Goal: Task Accomplishment & Management: Manage account settings

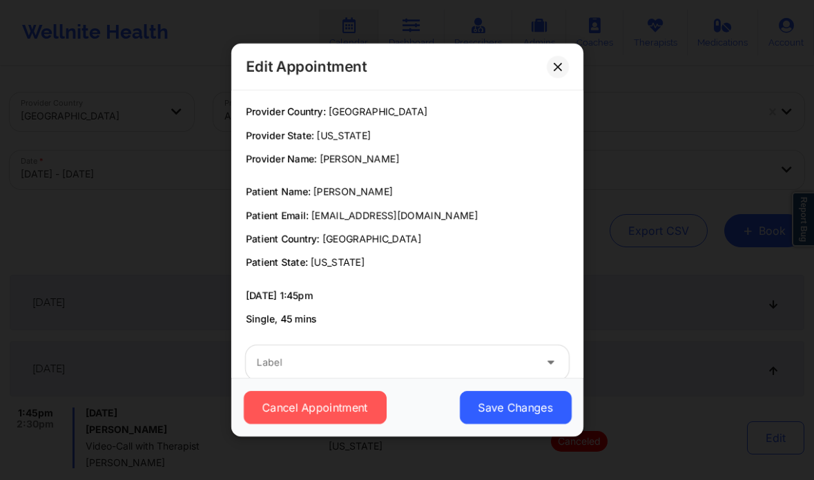
scroll to position [138, 0]
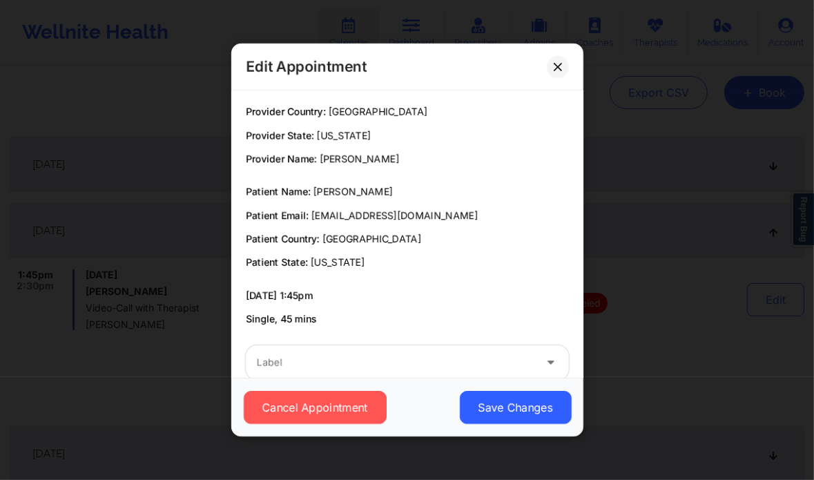
click at [552, 61] on button at bounding box center [558, 67] width 22 height 22
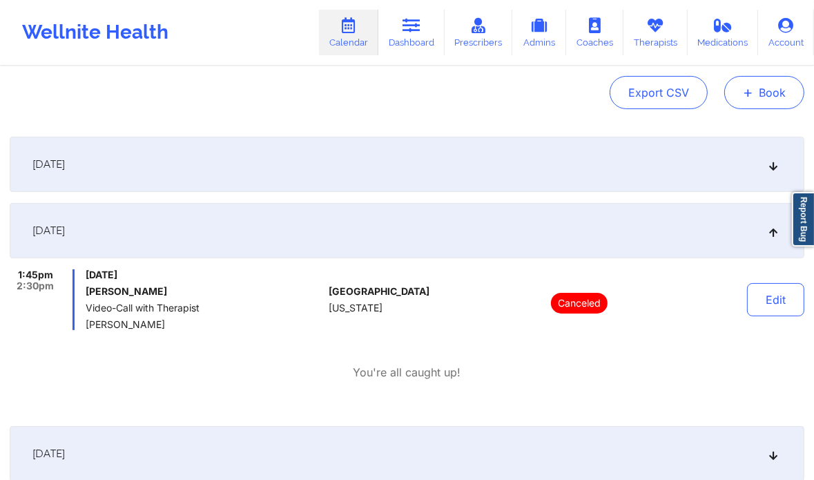
click at [759, 93] on button "+ Book" at bounding box center [764, 92] width 80 height 33
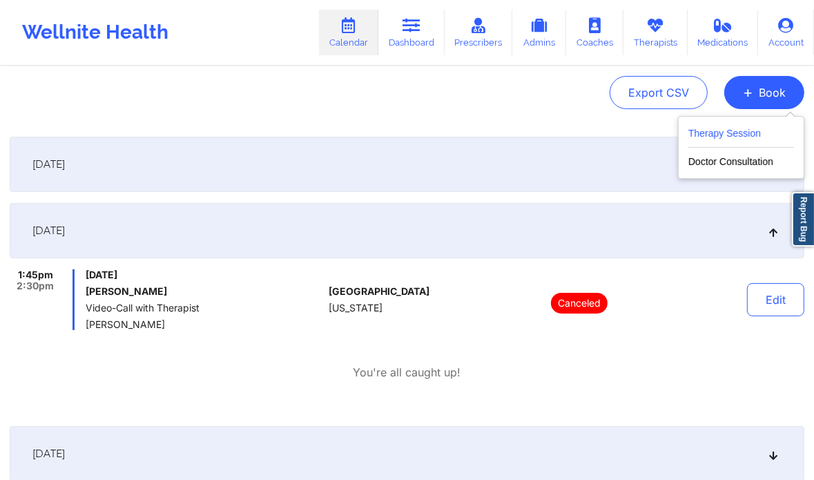
click at [744, 128] on button "Therapy Session" at bounding box center [741, 136] width 106 height 23
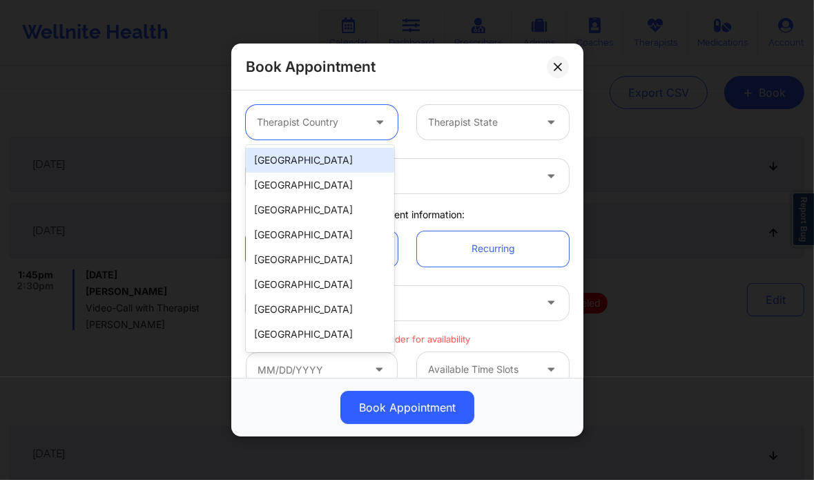
click at [354, 119] on div at bounding box center [310, 122] width 106 height 17
click at [326, 159] on div "[GEOGRAPHIC_DATA]" at bounding box center [320, 160] width 148 height 25
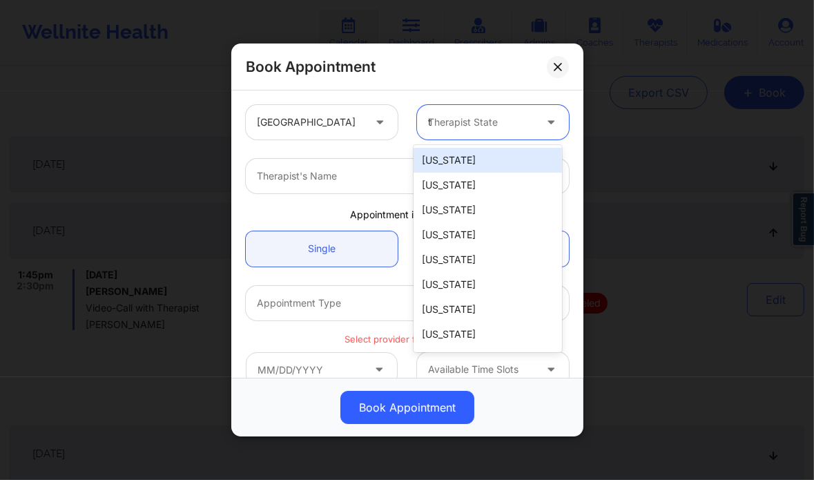
click at [478, 114] on div "t" at bounding box center [481, 122] width 106 height 17
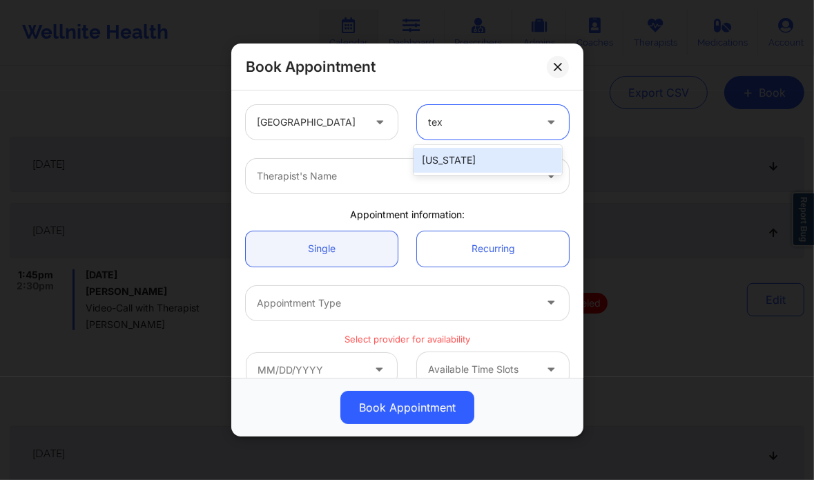
type input "texa"
click at [464, 151] on div "[US_STATE]" at bounding box center [487, 160] width 148 height 25
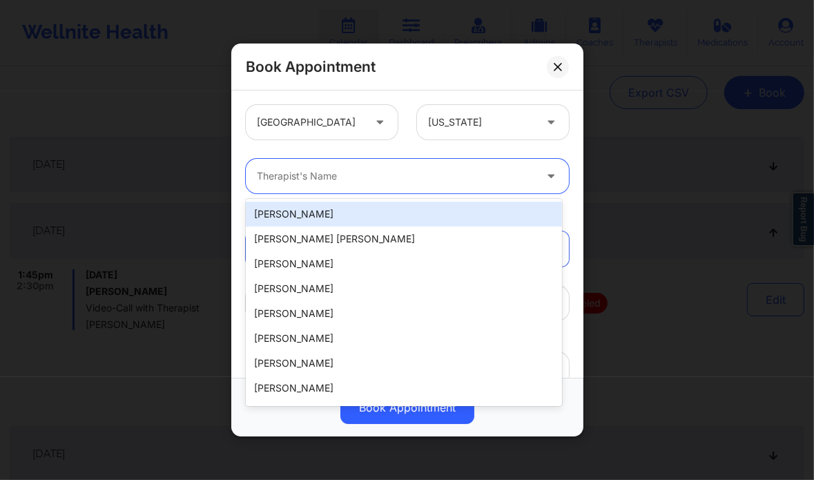
click at [402, 177] on div at bounding box center [395, 176] width 277 height 17
paste input "[PERSON_NAME]"
type input "[PERSON_NAME]"
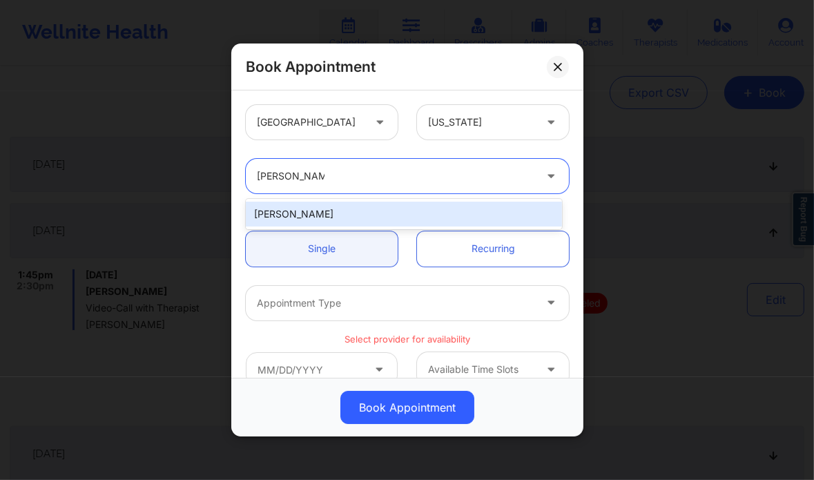
click at [322, 204] on div "[PERSON_NAME]" at bounding box center [404, 214] width 316 height 25
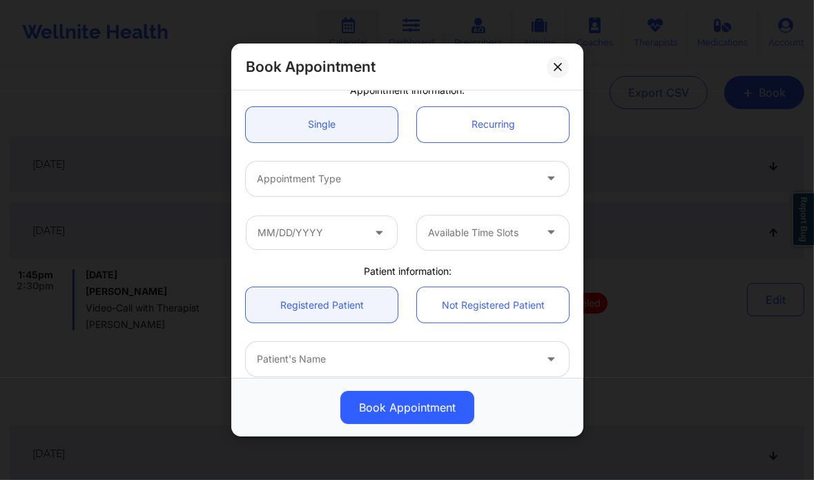
scroll to position [124, 0]
click at [342, 184] on div at bounding box center [395, 179] width 277 height 17
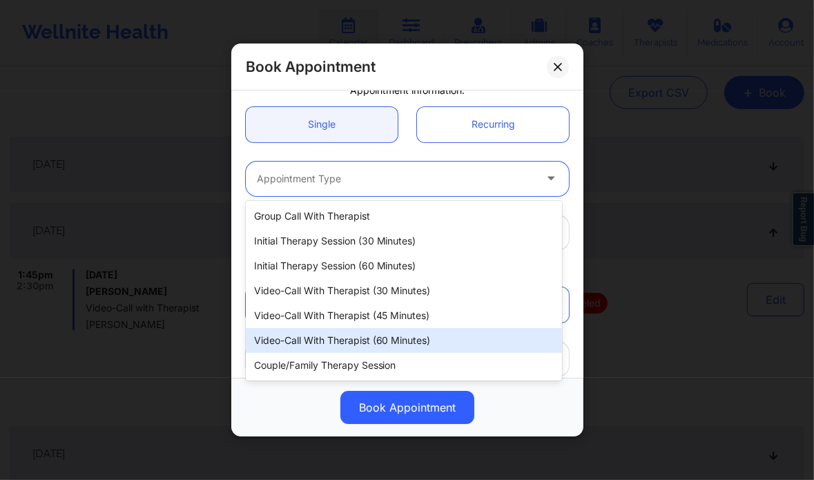
click at [360, 341] on div "Video-Call with Therapist (60 minutes)" at bounding box center [404, 340] width 316 height 25
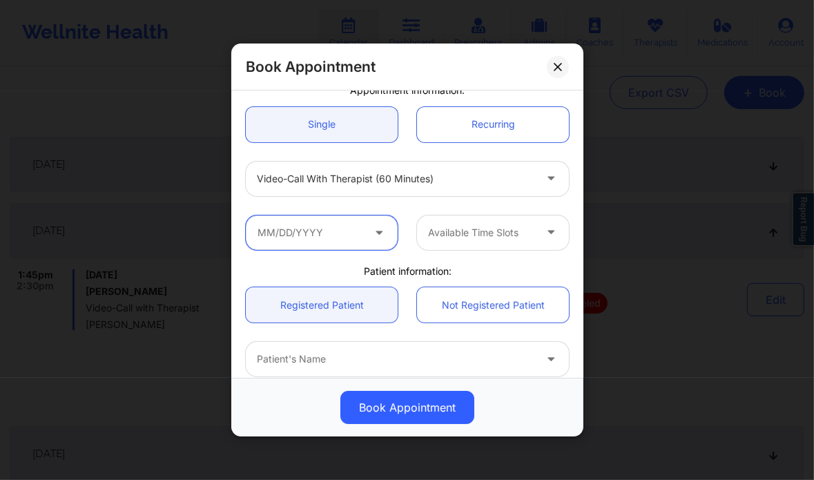
click at [320, 244] on input "text" at bounding box center [322, 232] width 152 height 35
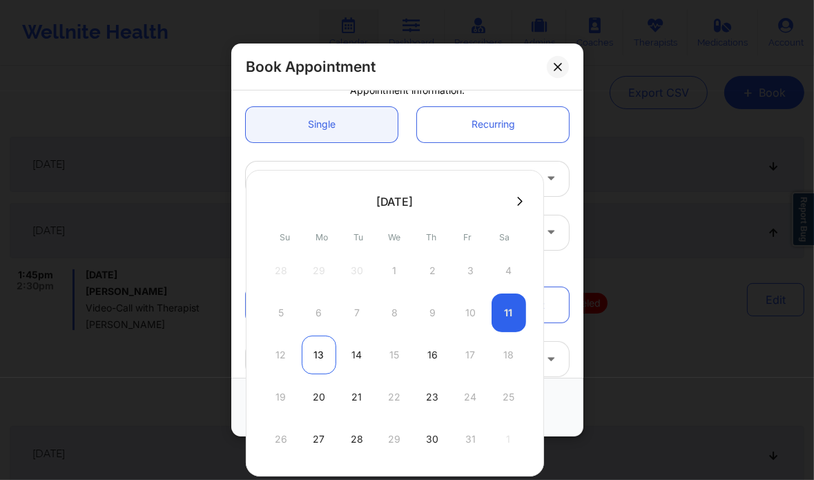
click at [318, 361] on div "13" at bounding box center [319, 354] width 35 height 39
type input "10/13/2025"
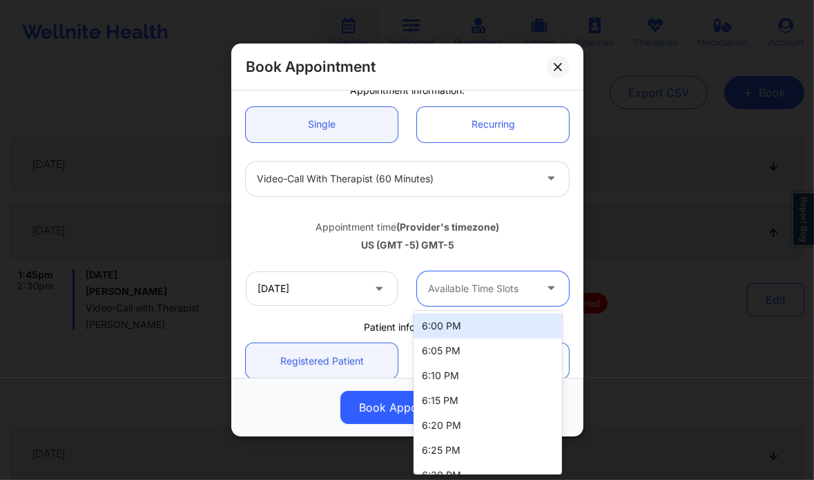
click at [471, 282] on div at bounding box center [481, 288] width 106 height 17
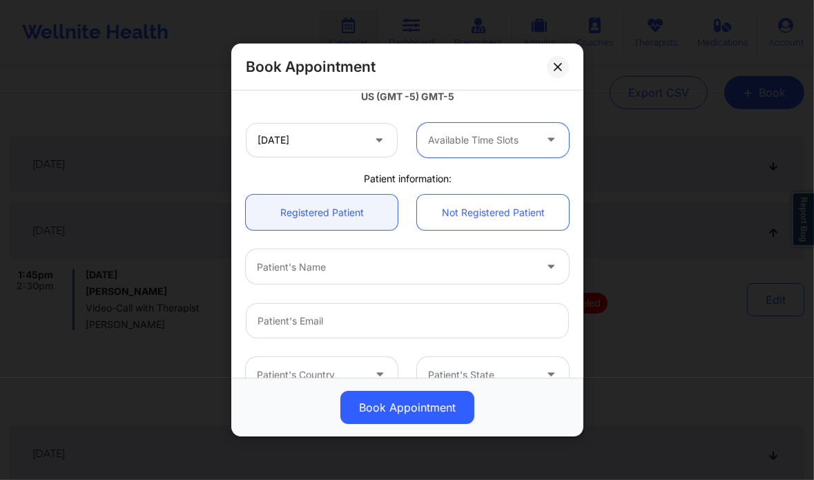
scroll to position [282, 0]
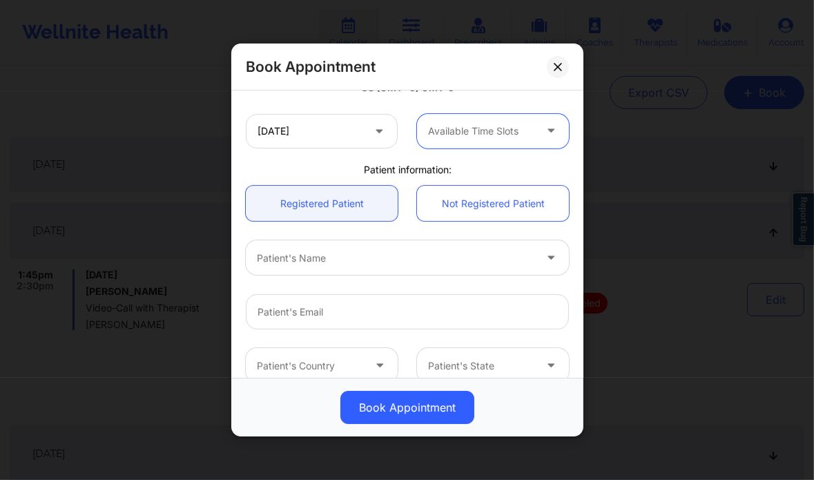
click at [495, 128] on div at bounding box center [481, 131] width 106 height 17
click at [289, 140] on input "10/13/2025" at bounding box center [322, 131] width 152 height 35
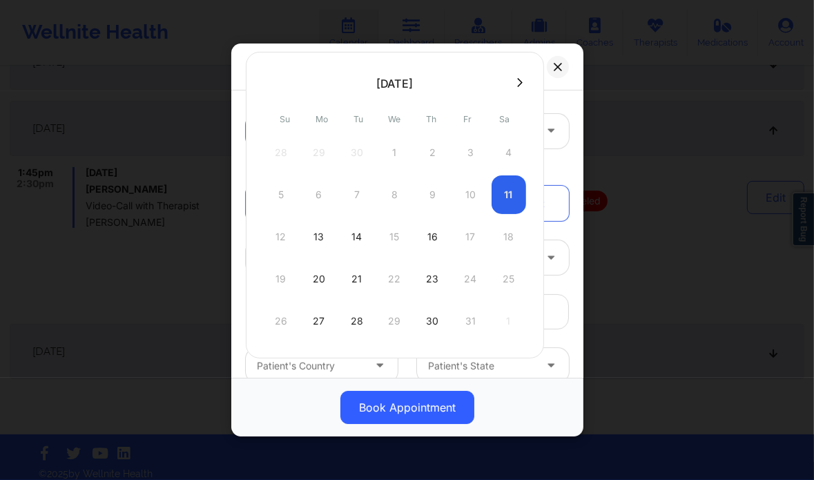
scroll to position [251, 0]
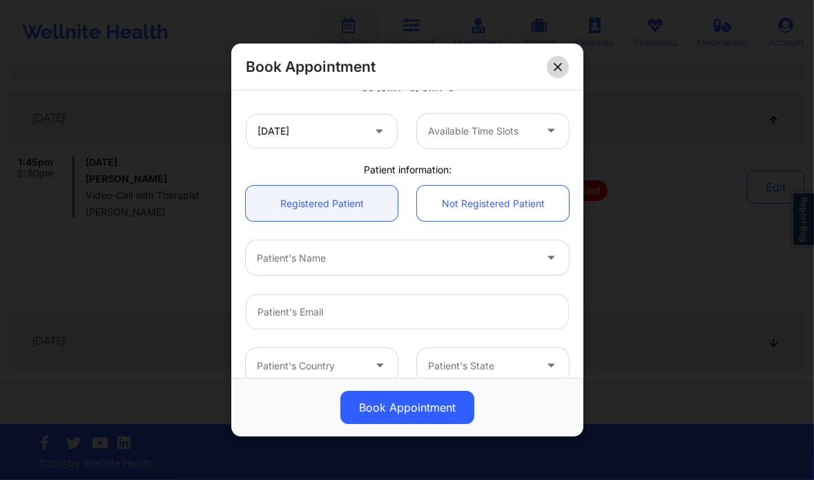
click at [558, 64] on icon at bounding box center [558, 67] width 8 height 8
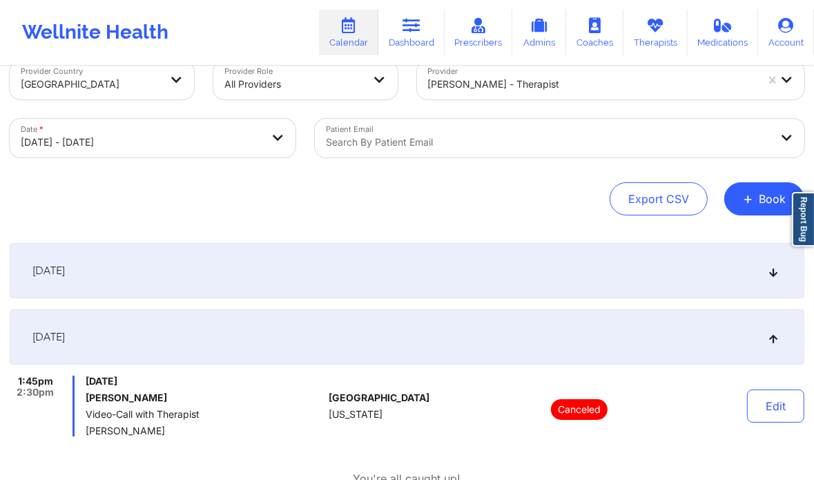
scroll to position [0, 0]
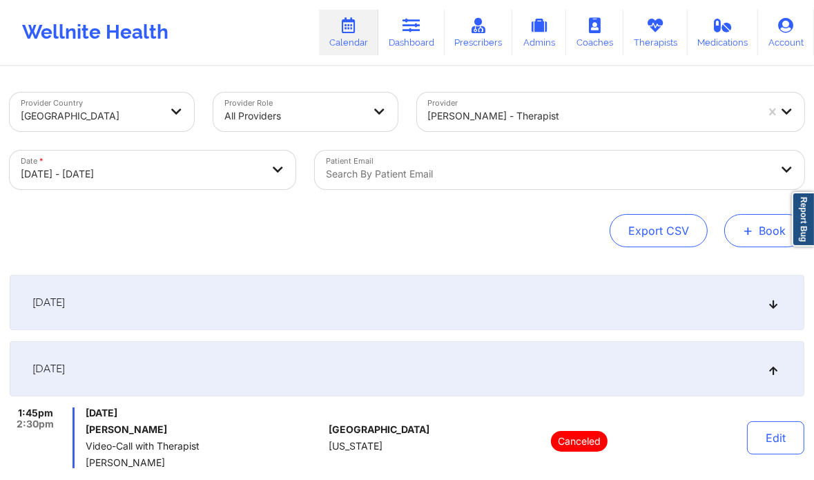
click at [766, 237] on button "+ Book" at bounding box center [764, 230] width 80 height 33
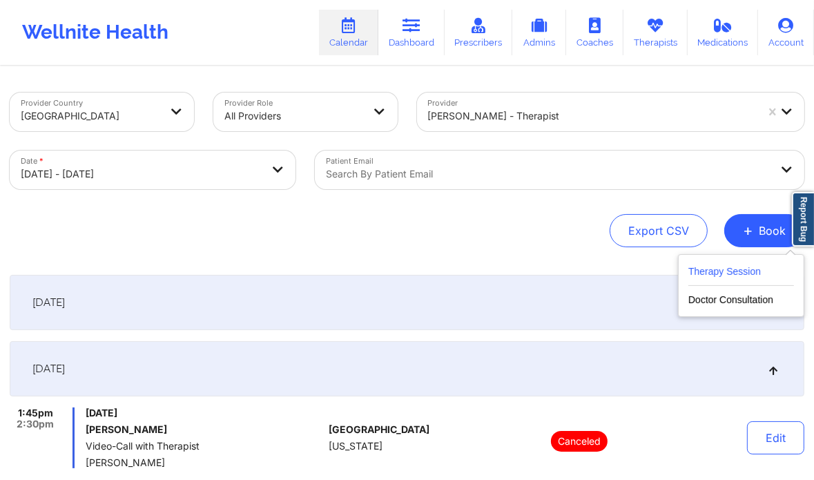
click at [739, 266] on button "Therapy Session" at bounding box center [741, 274] width 106 height 23
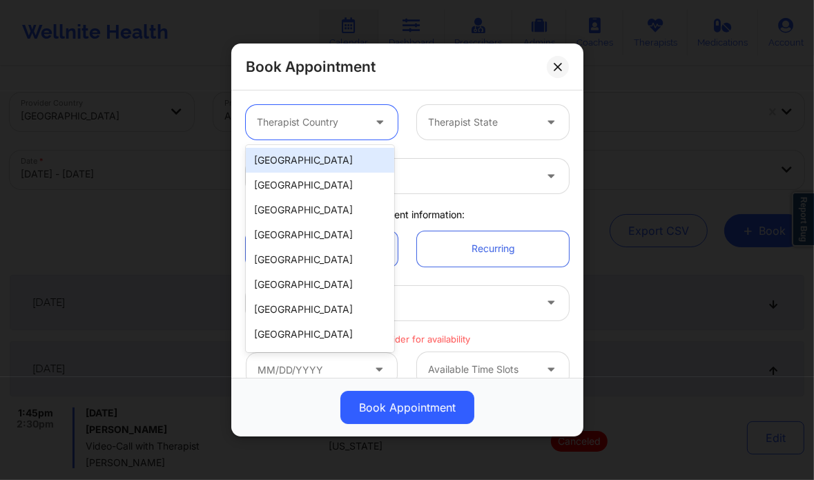
click at [327, 112] on div "Therapist Country" at bounding box center [305, 122] width 119 height 35
click at [317, 156] on div "[GEOGRAPHIC_DATA]" at bounding box center [320, 160] width 148 height 25
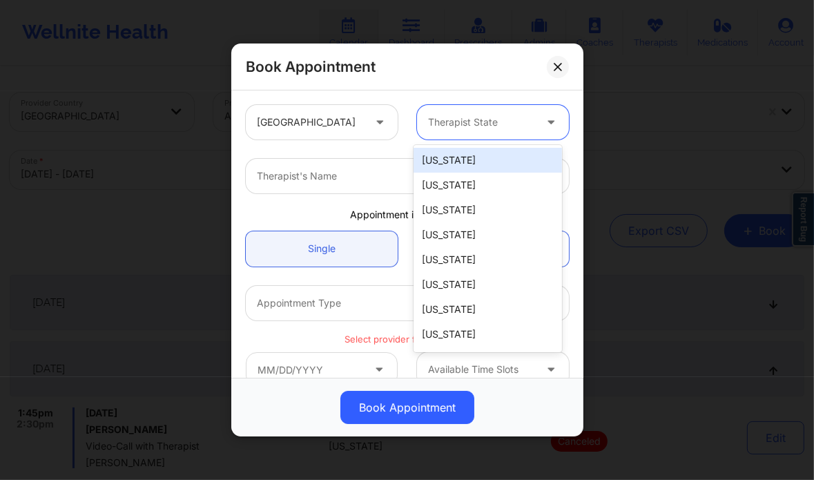
click at [446, 130] on div "Therapist State" at bounding box center [476, 122] width 119 height 35
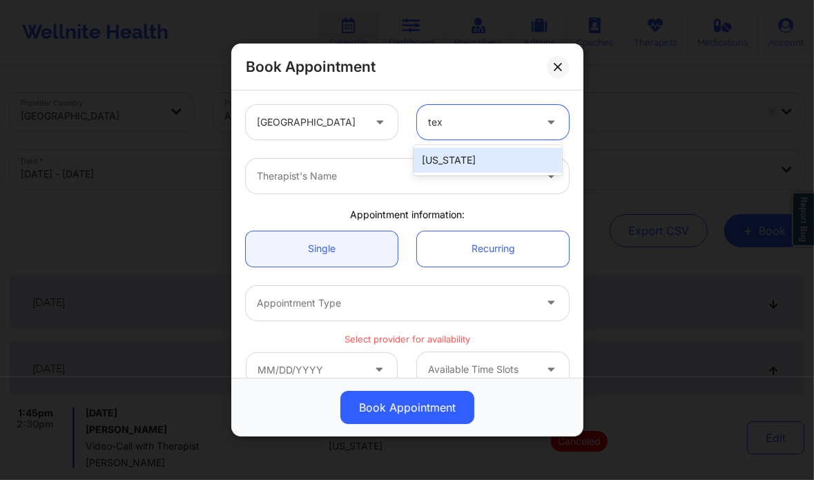
type input "texa"
click at [445, 153] on div "[US_STATE]" at bounding box center [487, 160] width 148 height 25
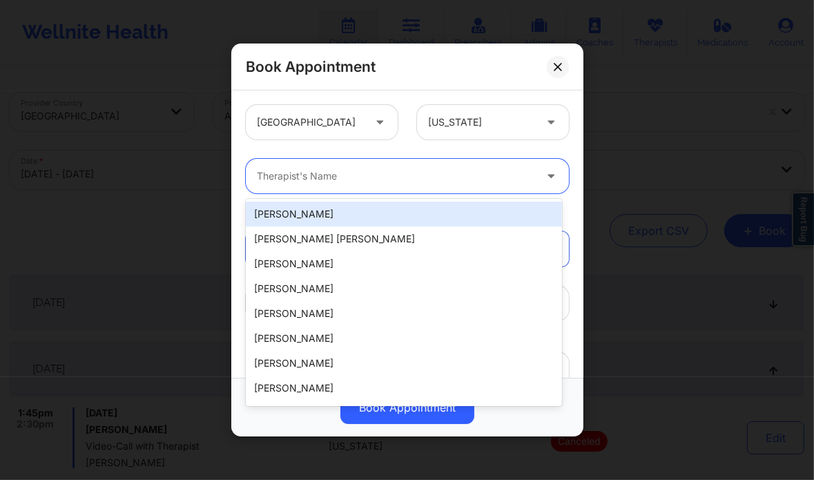
click at [384, 176] on div at bounding box center [395, 176] width 277 height 17
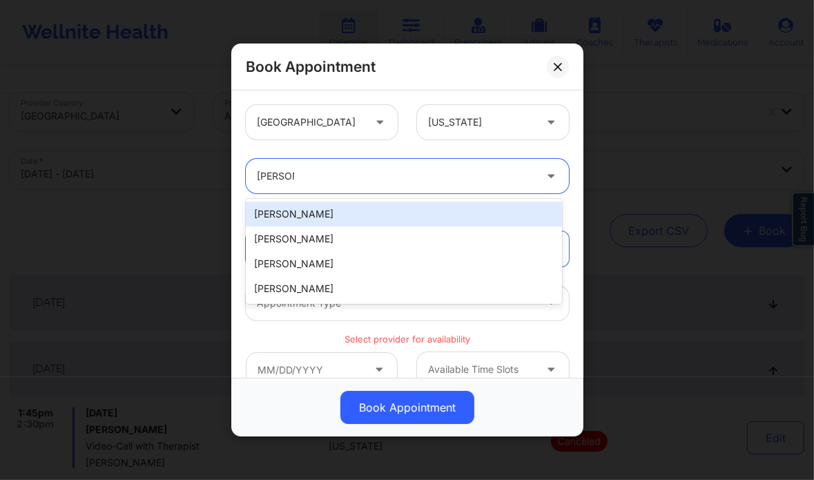
paste input "Brittney Manuel"
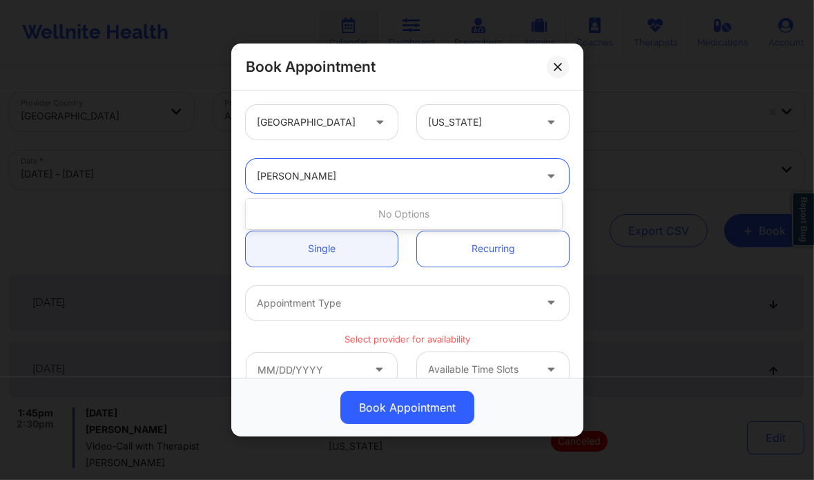
drag, startPoint x: 289, startPoint y: 175, endPoint x: 211, endPoint y: 176, distance: 78.7
click at [211, 176] on div "Book Appointment United States Texas Use Up and Down to choose options, press E…" at bounding box center [407, 240] width 814 height 480
type input "Brittney Manuel"
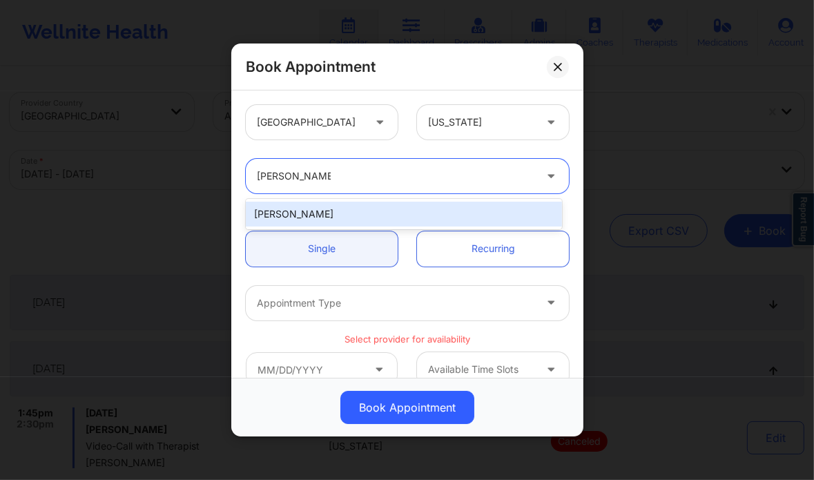
click at [315, 212] on div "Brittney Manuel" at bounding box center [404, 214] width 316 height 25
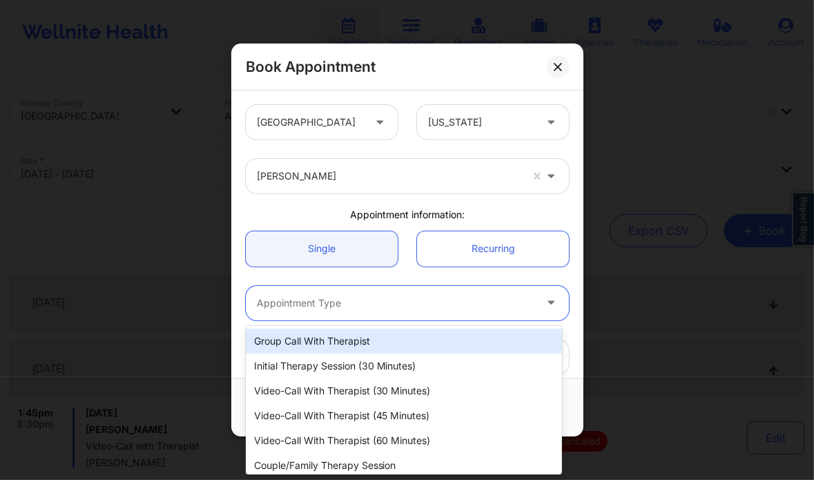
click at [392, 301] on div at bounding box center [395, 303] width 277 height 17
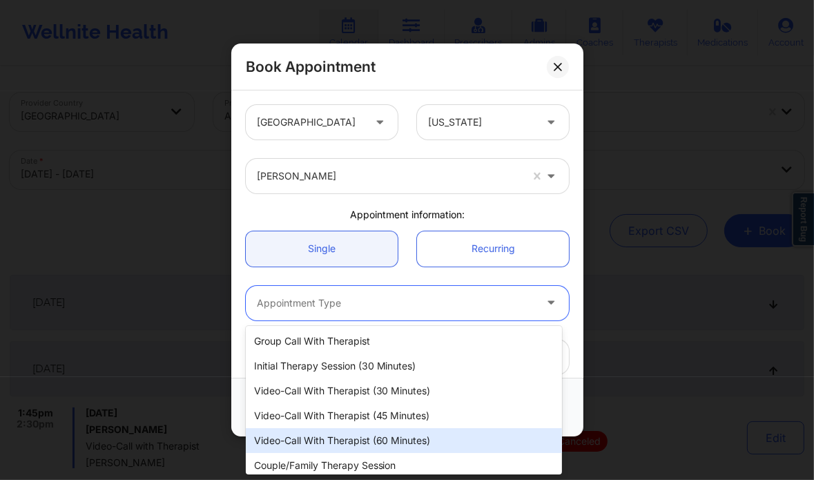
click at [395, 430] on div "Video-Call with Therapist (60 minutes)" at bounding box center [404, 440] width 316 height 25
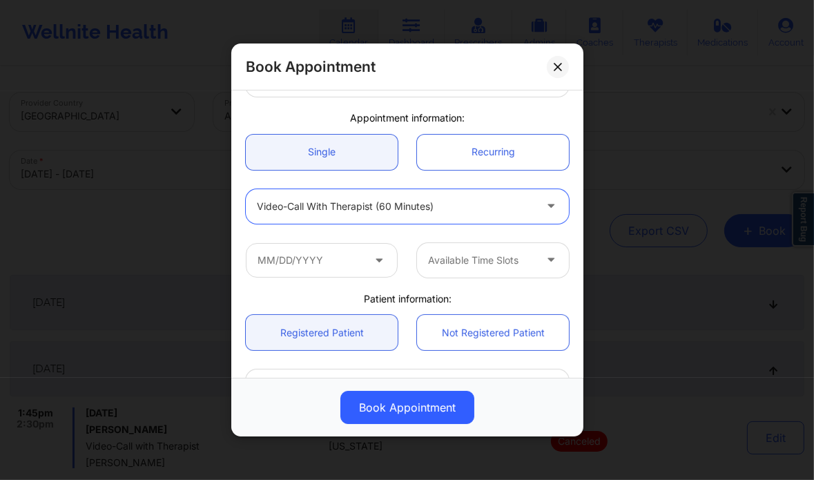
scroll to position [102, 0]
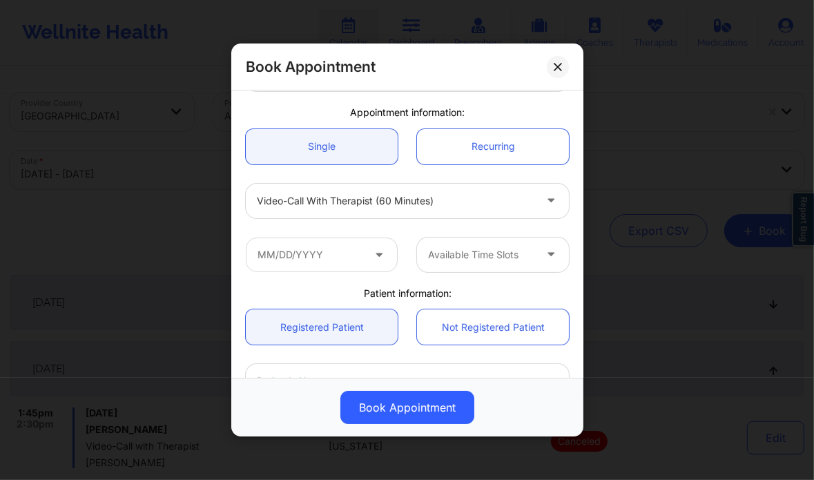
click at [380, 250] on icon at bounding box center [379, 252] width 14 height 12
click at [353, 251] on input "text" at bounding box center [322, 254] width 152 height 35
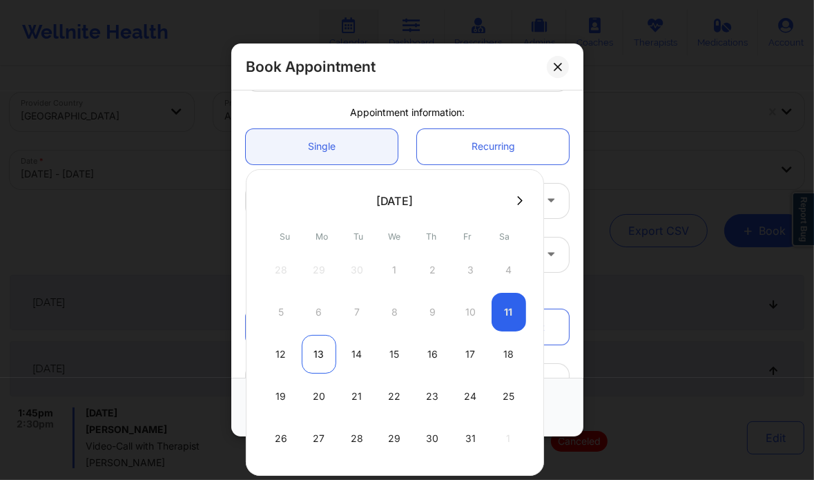
click at [312, 355] on div "13" at bounding box center [319, 354] width 35 height 39
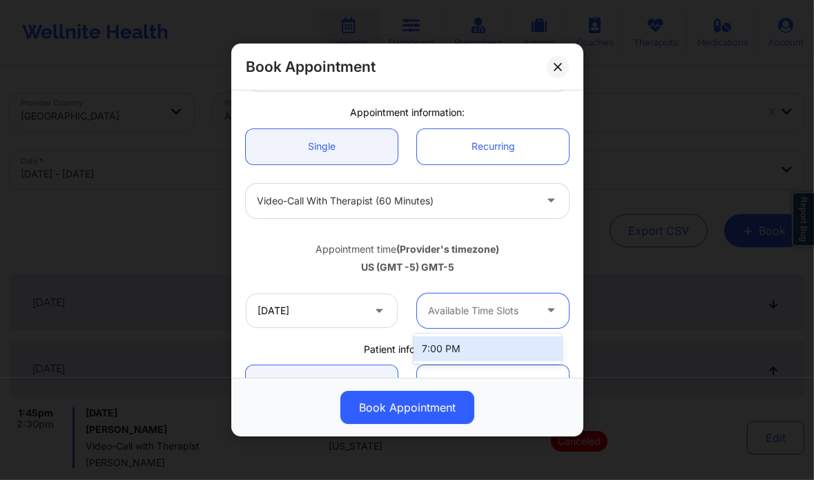
click at [463, 320] on div "Available Time Slots" at bounding box center [476, 310] width 119 height 35
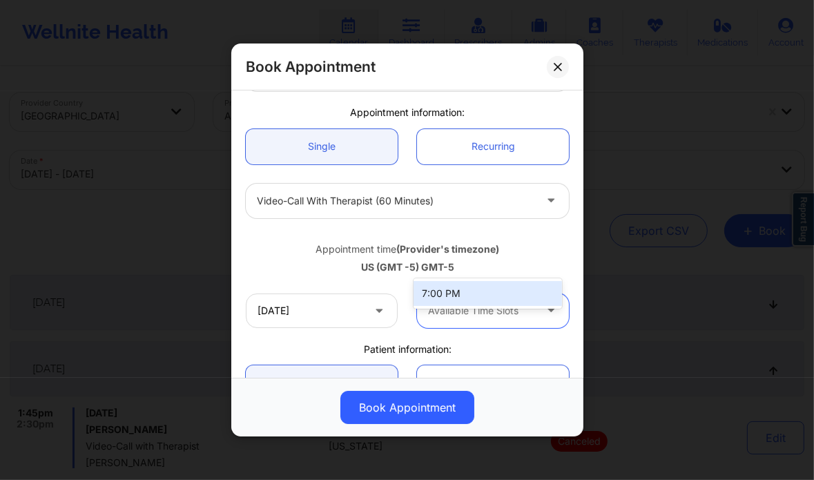
scroll to position [165, 0]
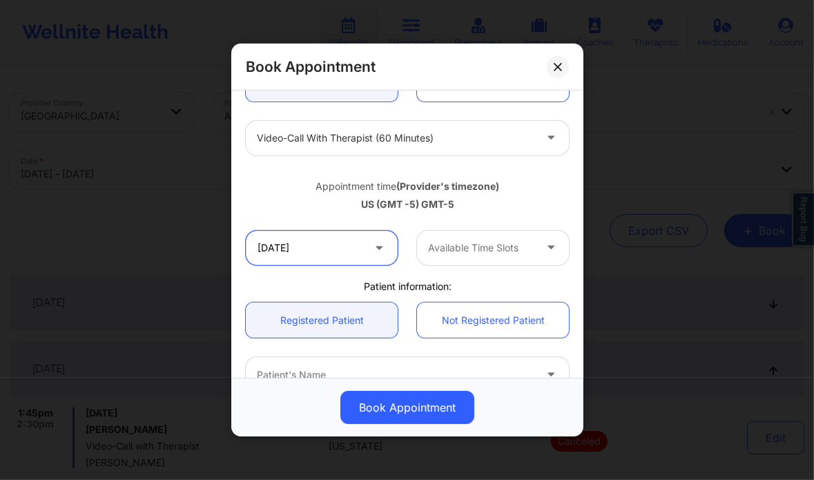
click at [390, 233] on input "10/13/2025" at bounding box center [322, 248] width 152 height 35
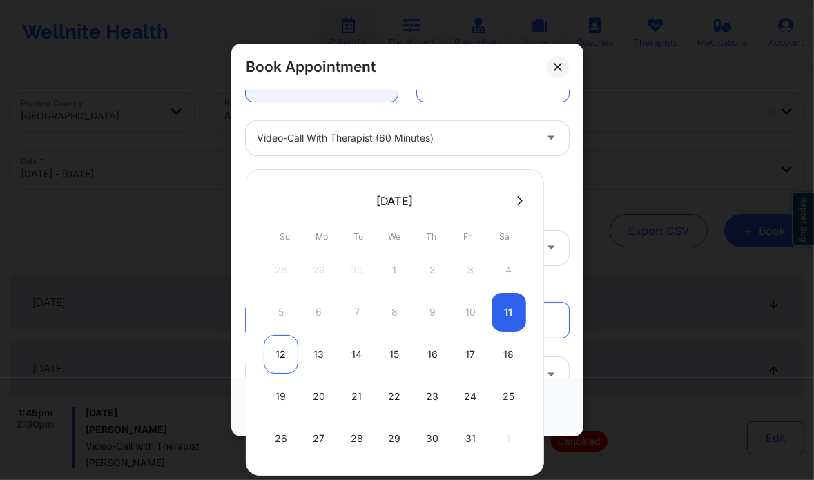
click at [282, 355] on div "12" at bounding box center [281, 354] width 35 height 39
type input "10/12/2025"
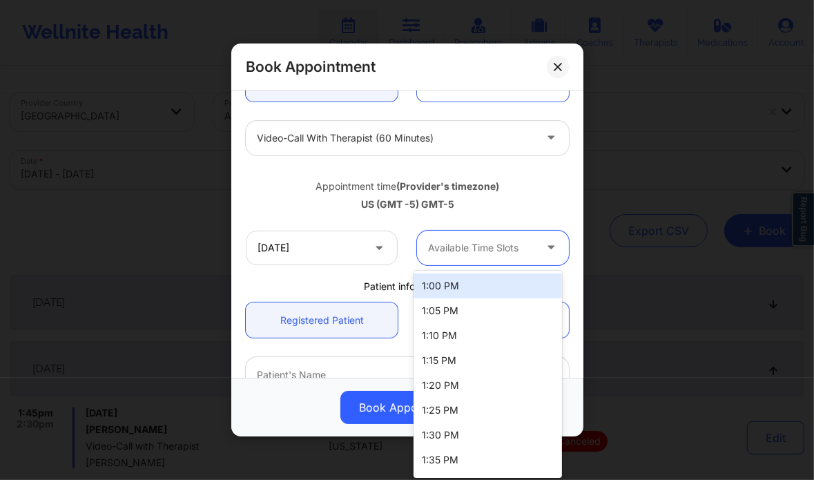
click at [466, 242] on div at bounding box center [481, 248] width 106 height 17
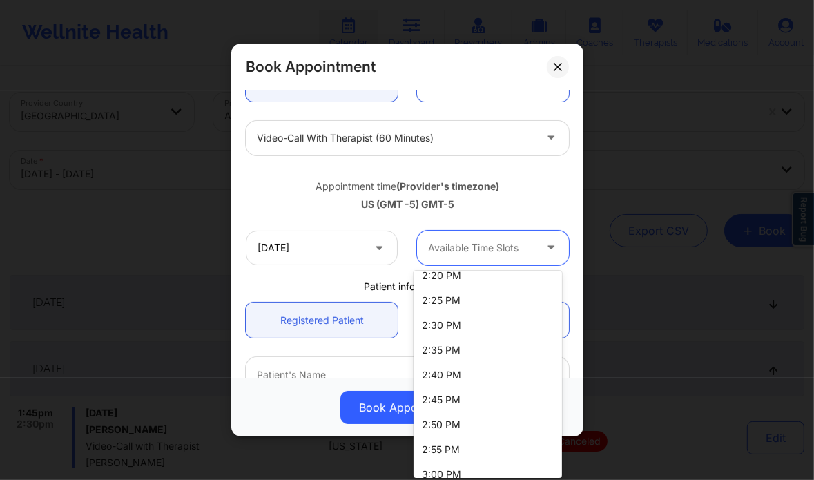
scroll to position [420, 0]
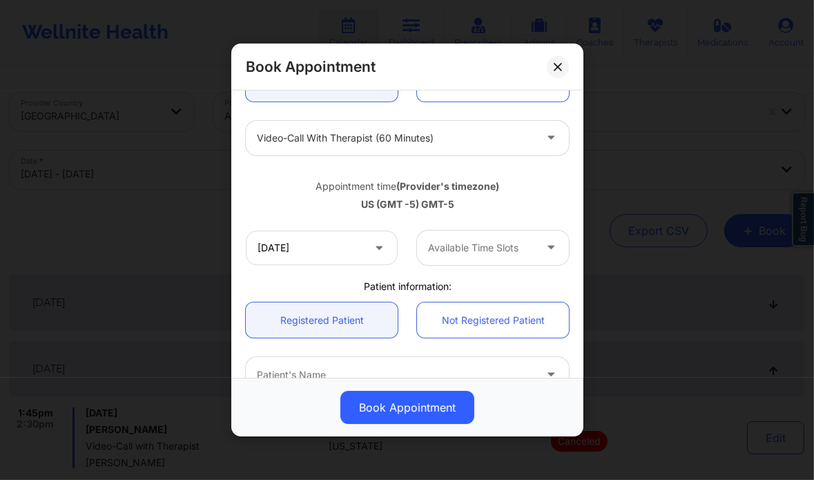
click at [272, 221] on div "10/12/2025 Available Time Slots" at bounding box center [407, 248] width 342 height 54
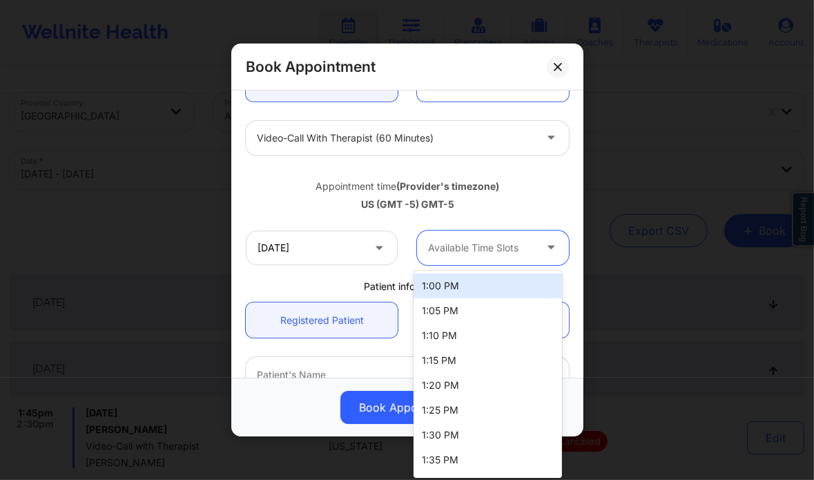
click at [502, 248] on div at bounding box center [481, 248] width 106 height 17
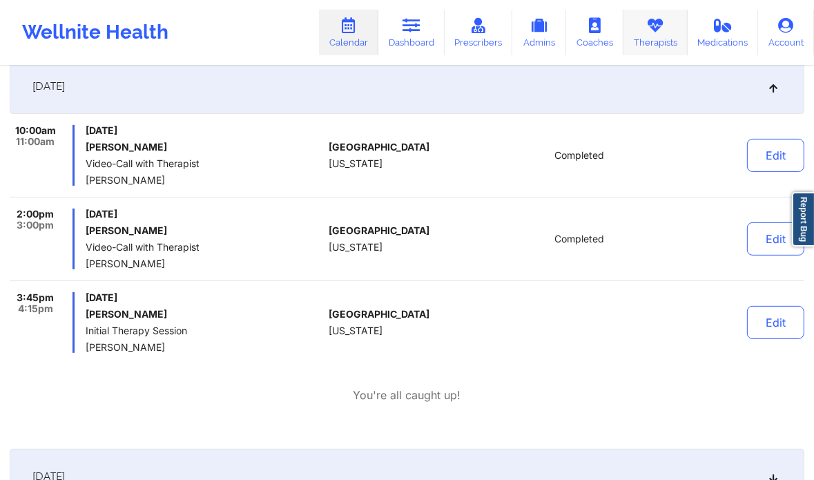
click at [663, 41] on link "Therapists" at bounding box center [655, 33] width 64 height 46
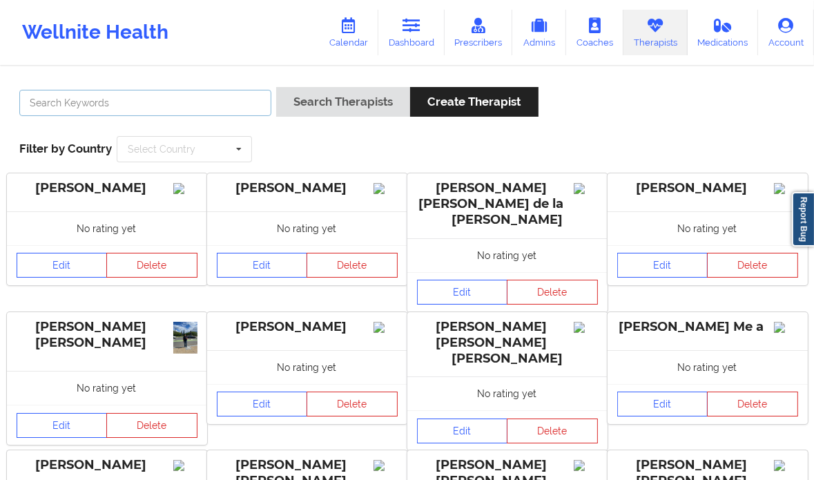
click at [110, 101] on input "text" at bounding box center [145, 103] width 252 height 26
paste input "[PERSON_NAME]"
type input "[PERSON_NAME]"
click at [276, 87] on button "Search Therapists" at bounding box center [343, 102] width 134 height 30
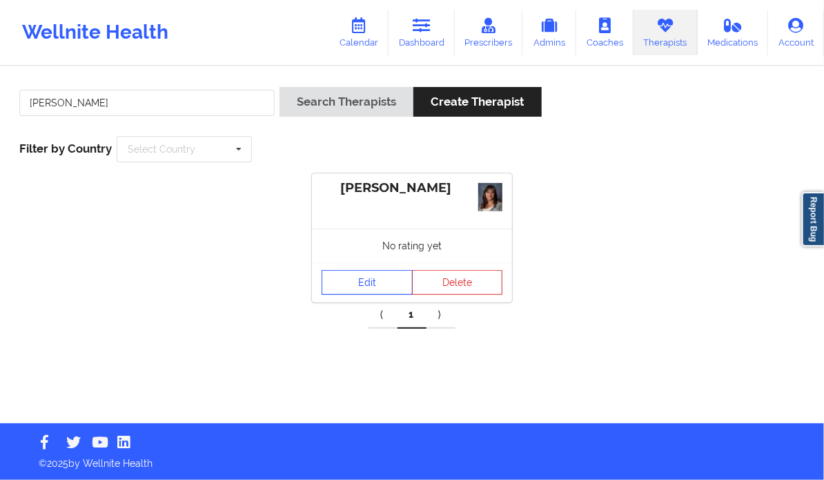
click at [337, 274] on link "Edit" at bounding box center [367, 282] width 91 height 25
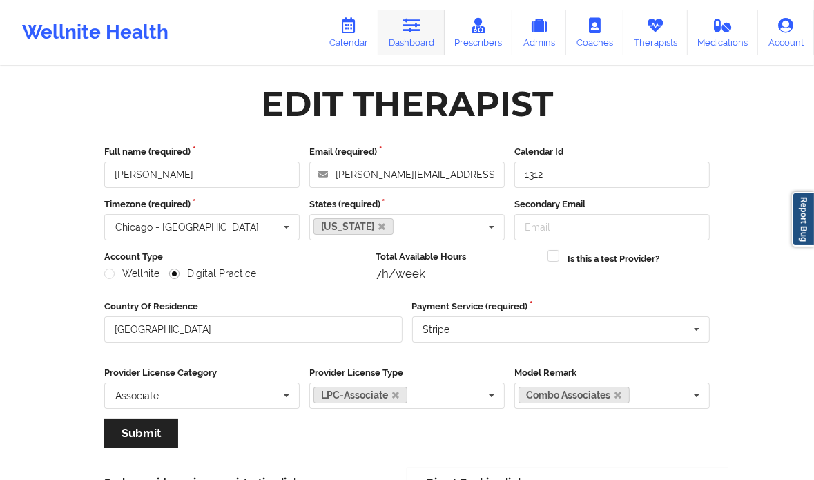
click at [425, 27] on link "Dashboard" at bounding box center [411, 33] width 66 height 46
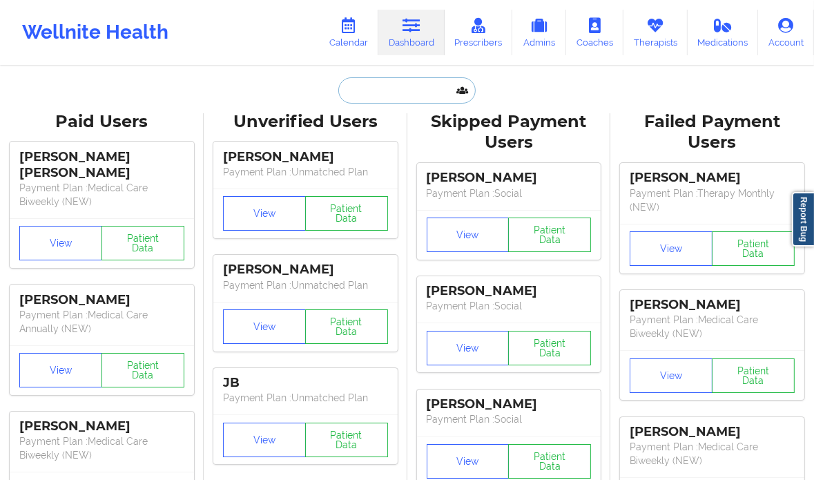
click at [378, 81] on input "text" at bounding box center [406, 90] width 137 height 26
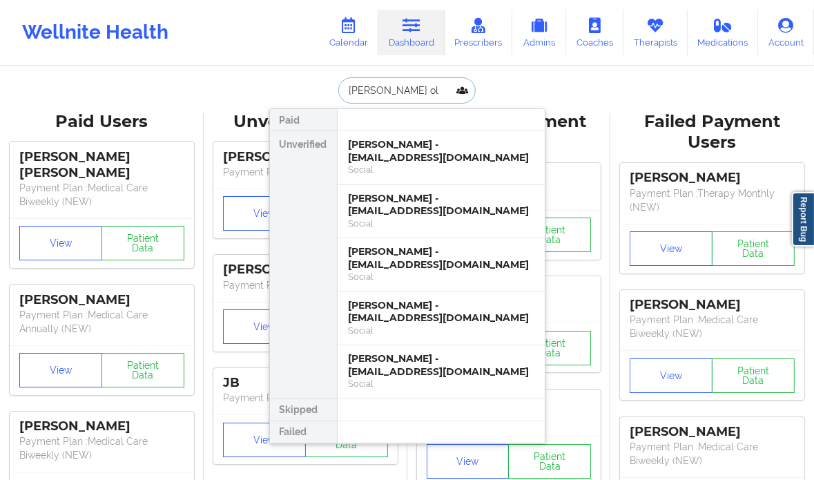
type input "[PERSON_NAME] olv"
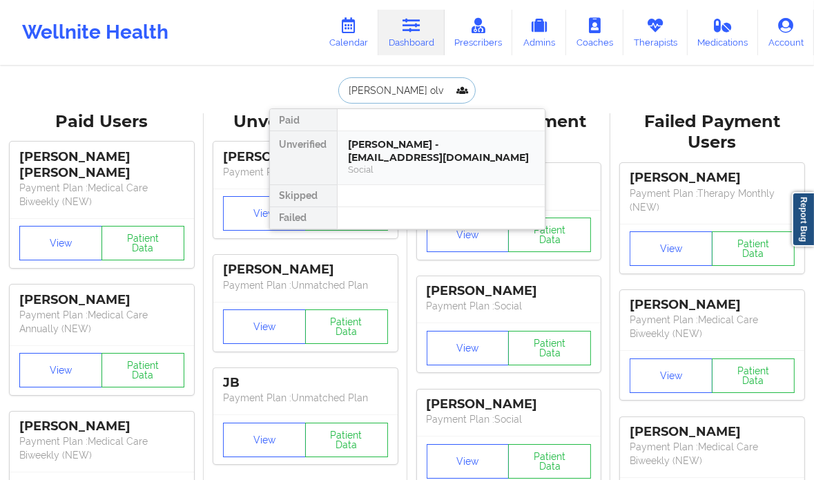
click at [404, 142] on div "[PERSON_NAME] - [EMAIL_ADDRESS][DOMAIN_NAME]" at bounding box center [441, 151] width 185 height 26
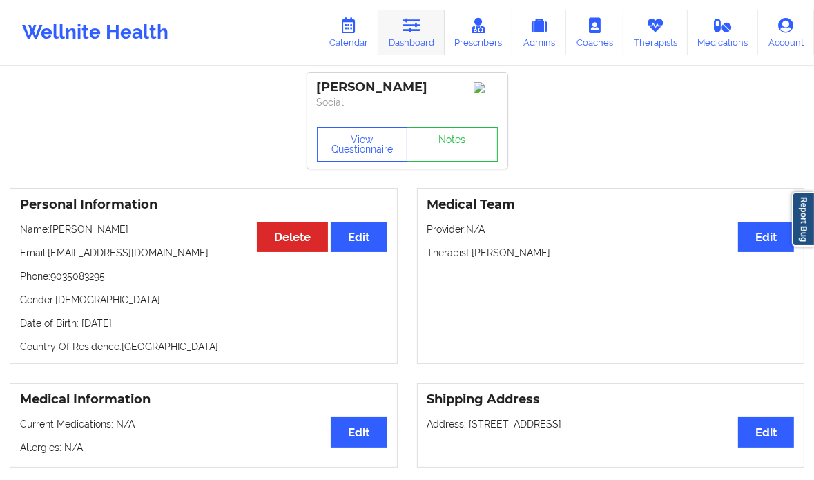
click at [405, 34] on link "Dashboard" at bounding box center [411, 33] width 66 height 46
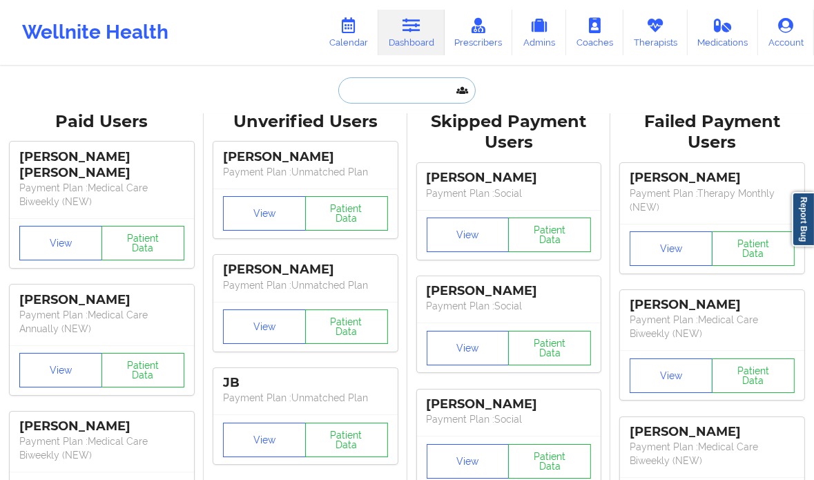
click at [366, 98] on input "text" at bounding box center [406, 90] width 137 height 26
click at [373, 89] on input "text" at bounding box center [406, 90] width 137 height 26
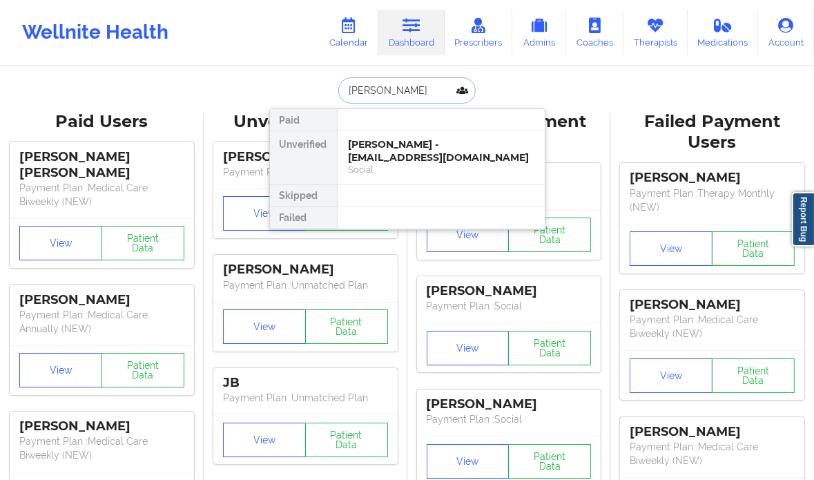
type input "[PERSON_NAME]"
click at [421, 146] on div "[PERSON_NAME] - [EMAIL_ADDRESS][DOMAIN_NAME]" at bounding box center [441, 151] width 185 height 26
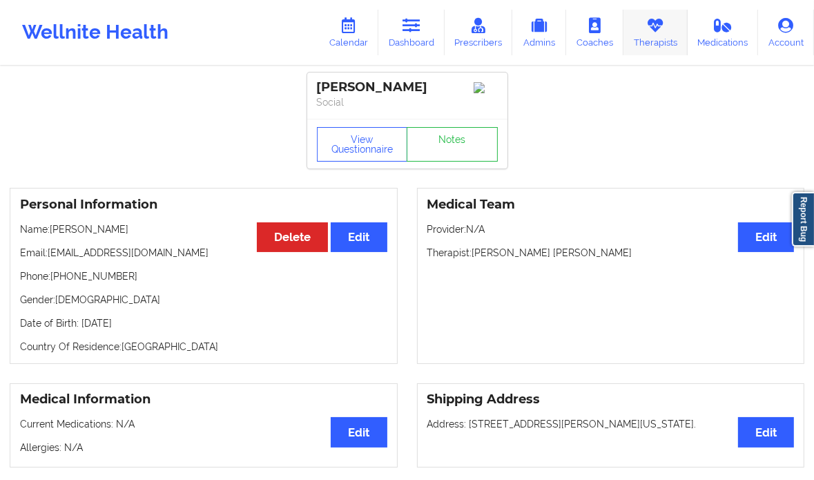
click at [661, 38] on link "Therapists" at bounding box center [655, 33] width 64 height 46
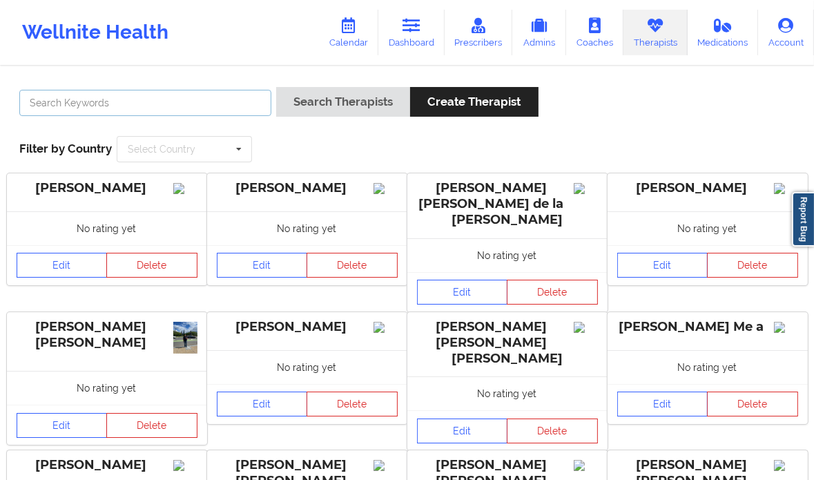
click at [185, 104] on input "text" at bounding box center [145, 103] width 252 height 26
paste input "[PERSON_NAME]"
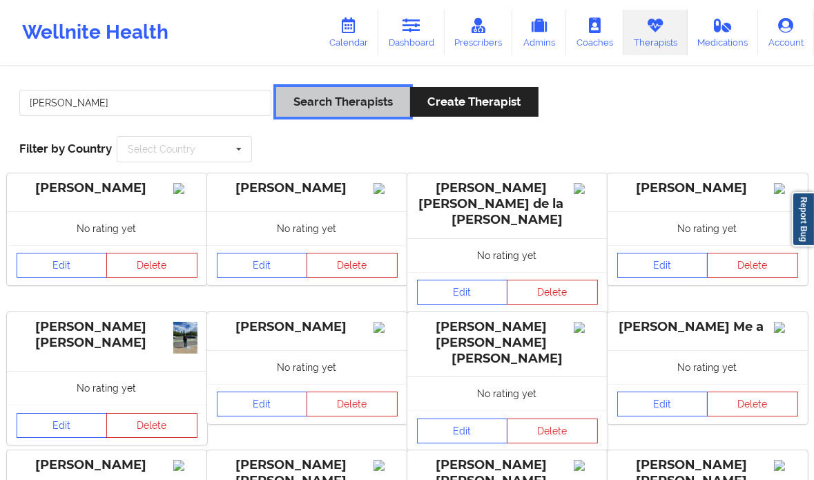
click at [367, 107] on button "Search Therapists" at bounding box center [343, 102] width 134 height 30
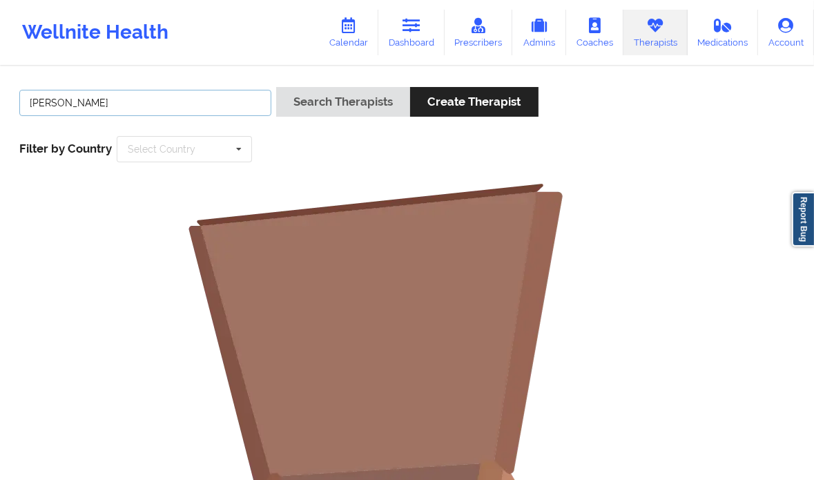
click at [81, 97] on input "[PERSON_NAME]" at bounding box center [145, 103] width 252 height 26
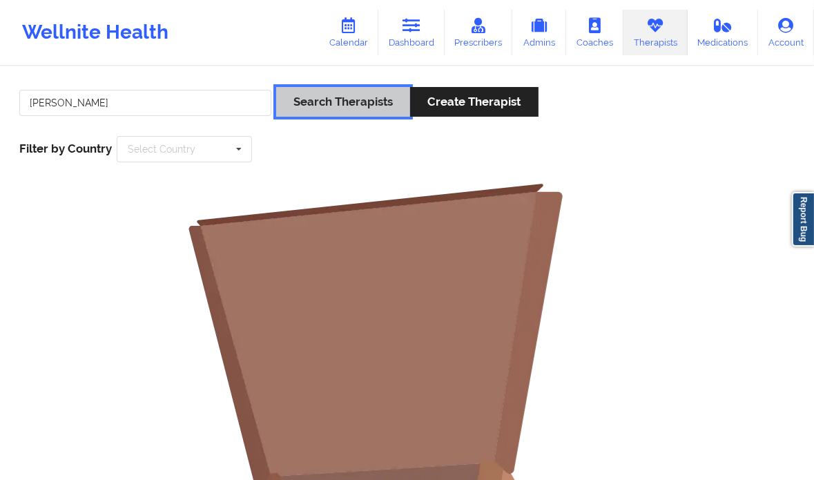
click at [331, 100] on button "Search Therapists" at bounding box center [343, 102] width 134 height 30
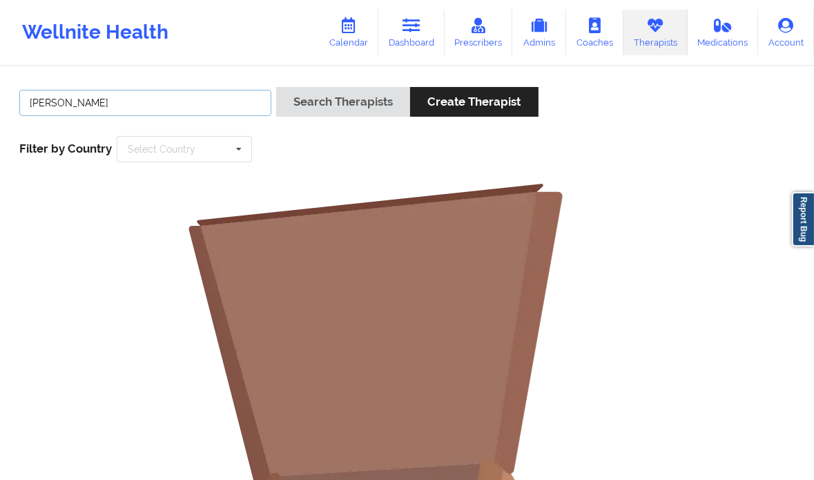
drag, startPoint x: 69, startPoint y: 99, endPoint x: -35, endPoint y: 99, distance: 104.2
click at [0, 99] on html "Wellnite Health Calendar Dashboard Prescribers Admins Coaches Therapists Medica…" at bounding box center [407, 240] width 814 height 480
type input "Byirt"
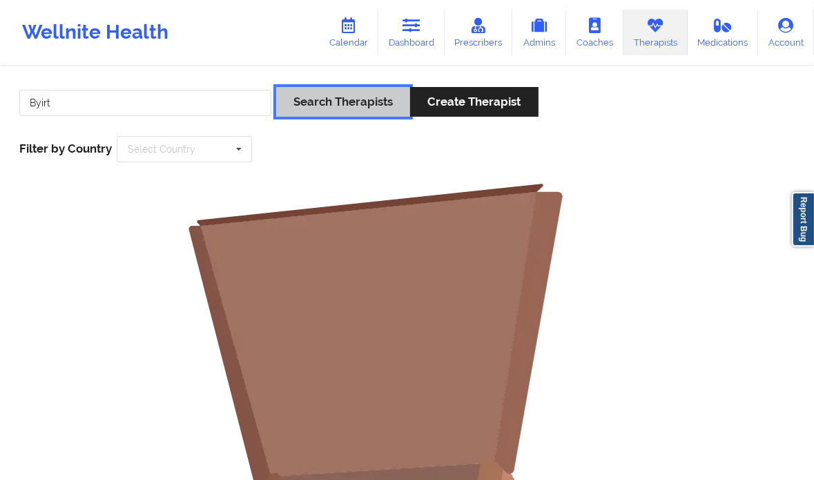
click at [375, 106] on button "Search Therapists" at bounding box center [343, 102] width 134 height 30
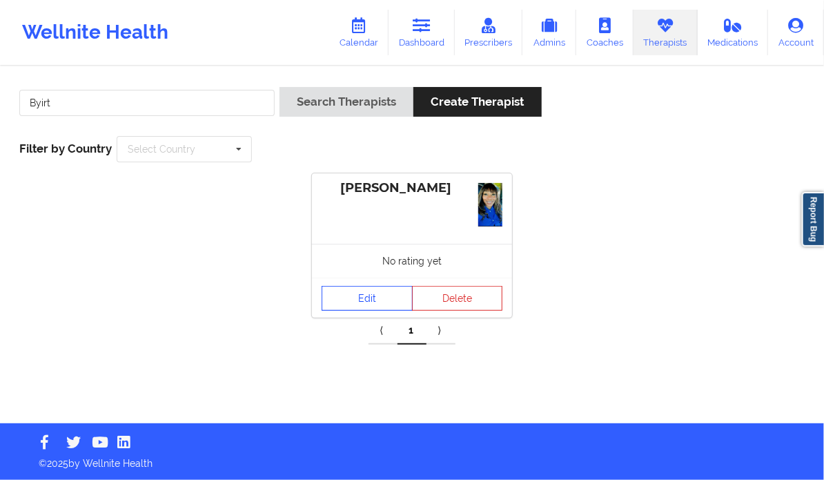
click at [366, 296] on link "Edit" at bounding box center [367, 298] width 91 height 25
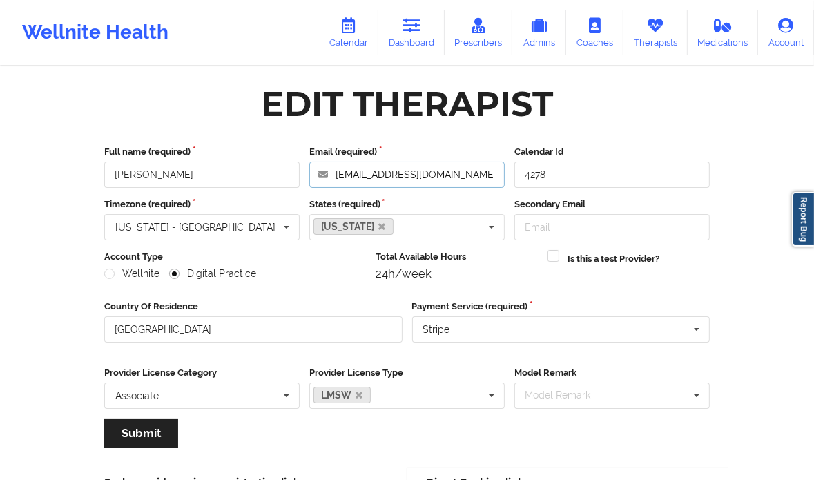
click at [427, 176] on input "[EMAIL_ADDRESS][DOMAIN_NAME]" at bounding box center [406, 175] width 195 height 26
click at [663, 39] on link "Therapists" at bounding box center [655, 33] width 64 height 46
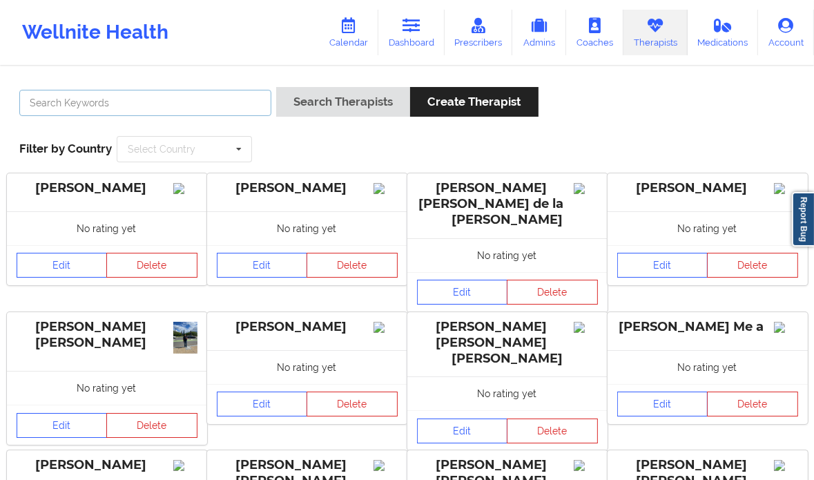
click at [197, 97] on input "text" at bounding box center [145, 103] width 252 height 26
paste input "[US_STATE][PERSON_NAME]"
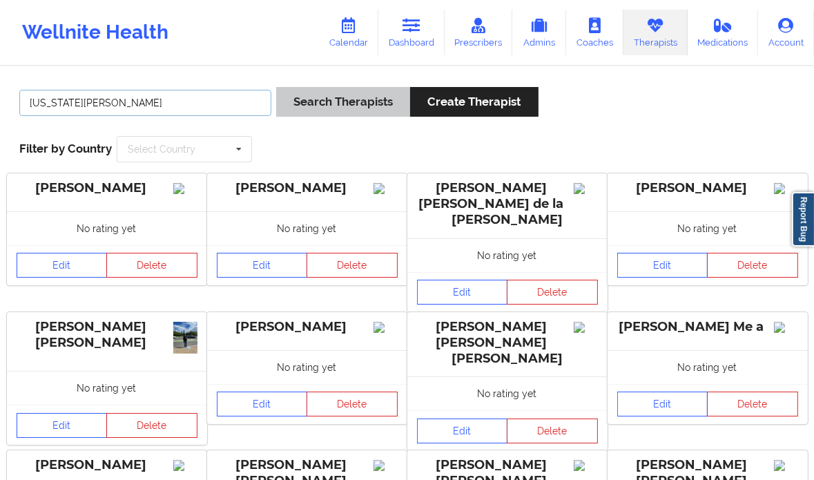
type input "[US_STATE][PERSON_NAME]"
click at [318, 101] on button "Search Therapists" at bounding box center [343, 102] width 134 height 30
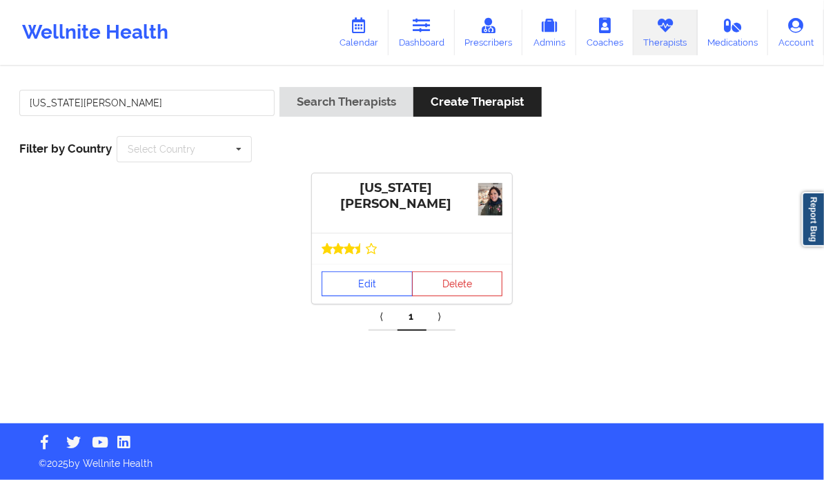
click at [353, 286] on link "Edit" at bounding box center [367, 283] width 91 height 25
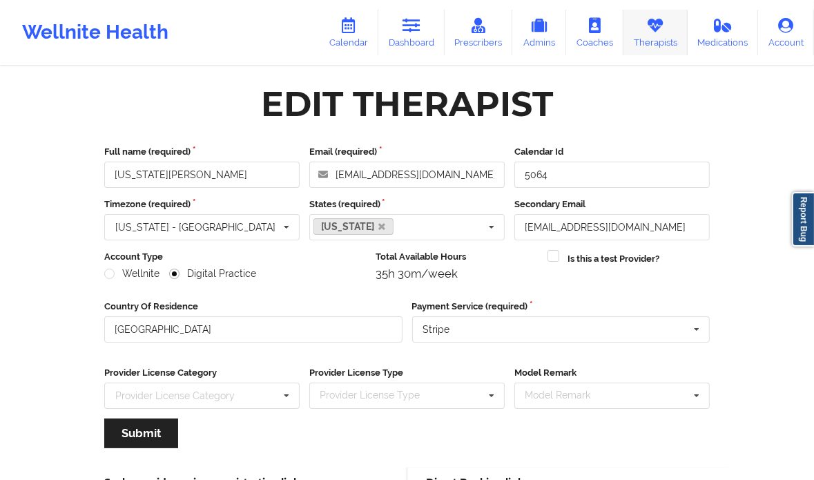
click at [663, 21] on icon at bounding box center [655, 25] width 18 height 15
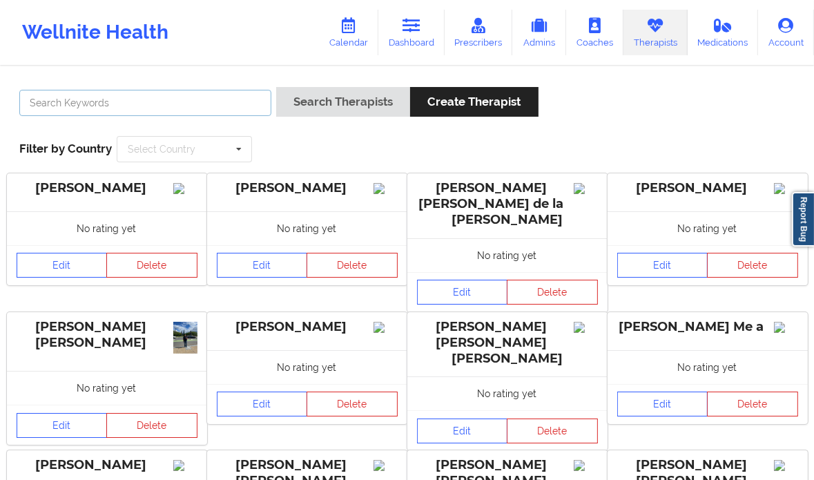
click at [191, 104] on input "text" at bounding box center [145, 103] width 252 height 26
paste input "[PERSON_NAME]"
type input "[PERSON_NAME]"
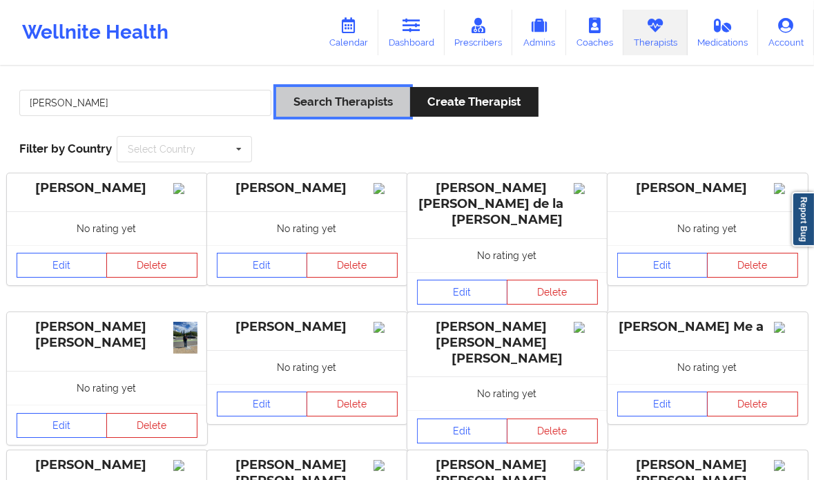
click at [319, 99] on button "Search Therapists" at bounding box center [343, 102] width 134 height 30
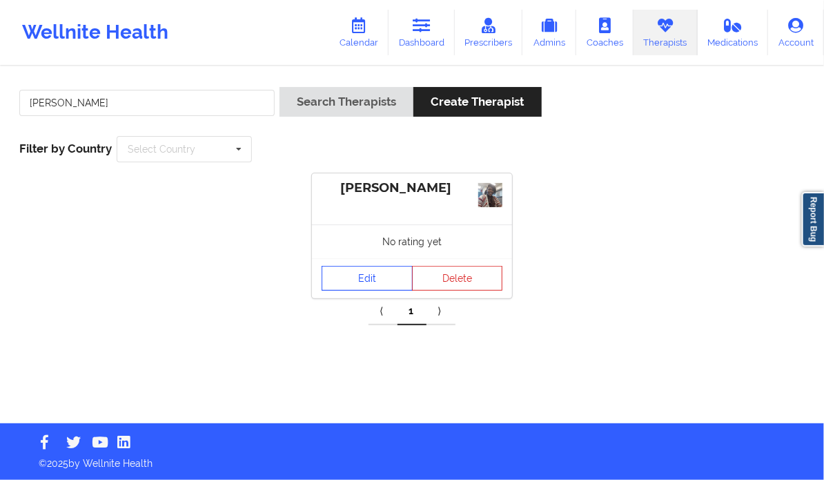
click at [371, 275] on link "Edit" at bounding box center [367, 278] width 91 height 25
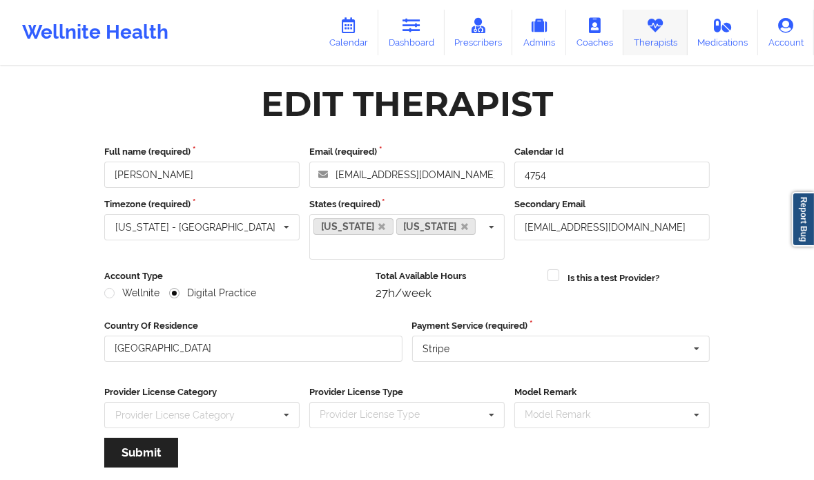
click at [654, 35] on link "Therapists" at bounding box center [655, 33] width 64 height 46
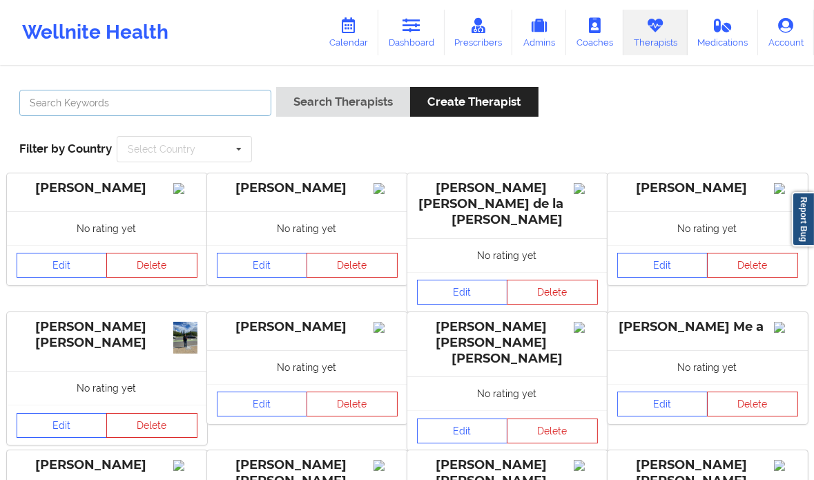
click at [188, 99] on input "text" at bounding box center [145, 103] width 252 height 26
paste input "[PERSON_NAME]"
type input "[PERSON_NAME]"
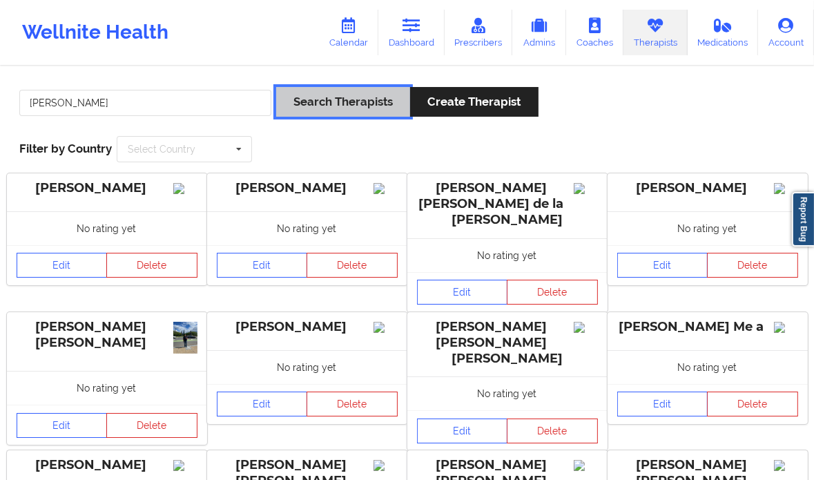
click at [321, 102] on button "Search Therapists" at bounding box center [343, 102] width 134 height 30
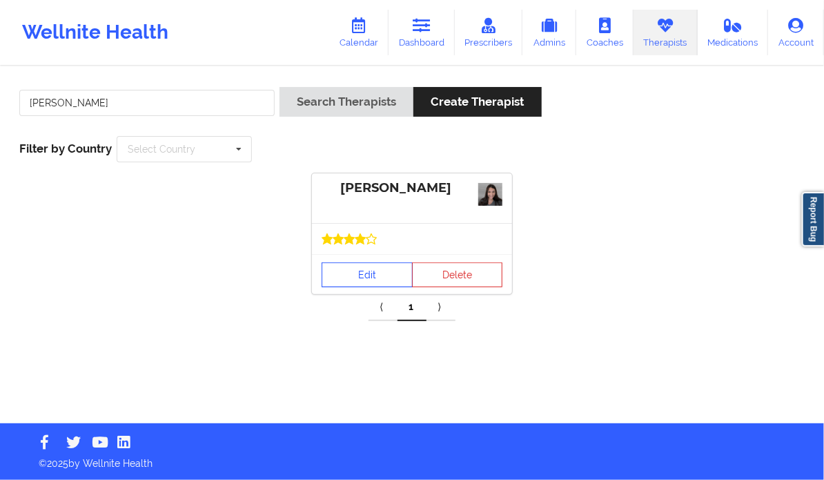
click at [353, 270] on link "Edit" at bounding box center [367, 274] width 91 height 25
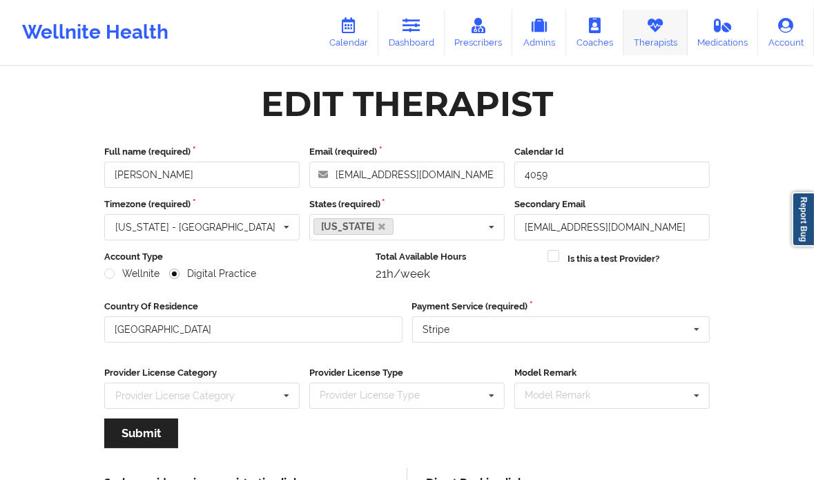
click at [663, 45] on link "Therapists" at bounding box center [655, 33] width 64 height 46
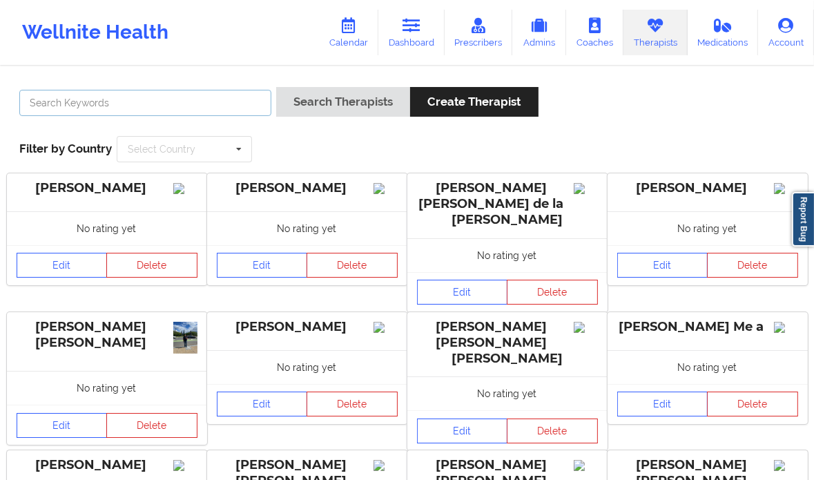
click at [165, 97] on input "text" at bounding box center [145, 103] width 252 height 26
paste input "[PERSON_NAME]"
type input "[PERSON_NAME]"
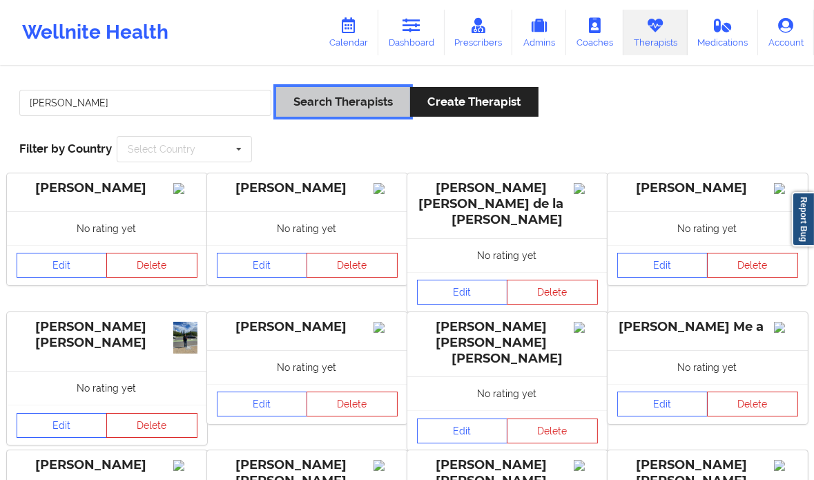
click at [316, 107] on button "Search Therapists" at bounding box center [343, 102] width 134 height 30
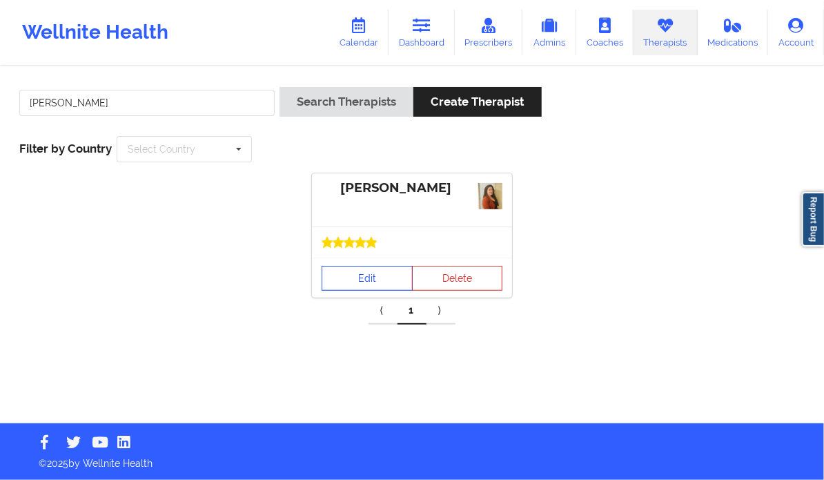
click at [348, 282] on link "Edit" at bounding box center [367, 278] width 91 height 25
